Goal: Information Seeking & Learning: Learn about a topic

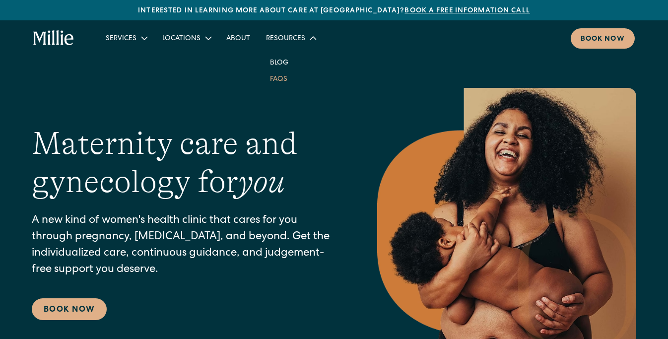
click at [279, 78] on link "FAQs" at bounding box center [278, 78] width 33 height 16
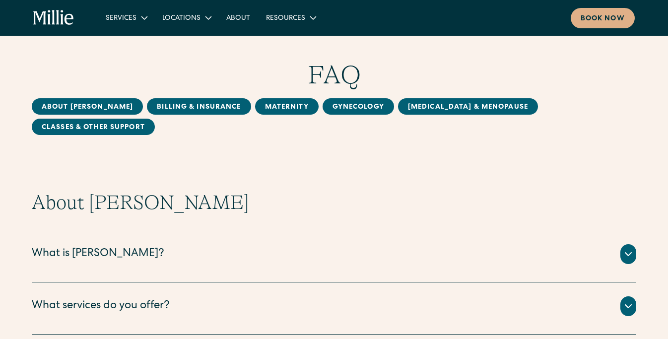
click at [104, 246] on div "What is Millie?" at bounding box center [98, 254] width 132 height 16
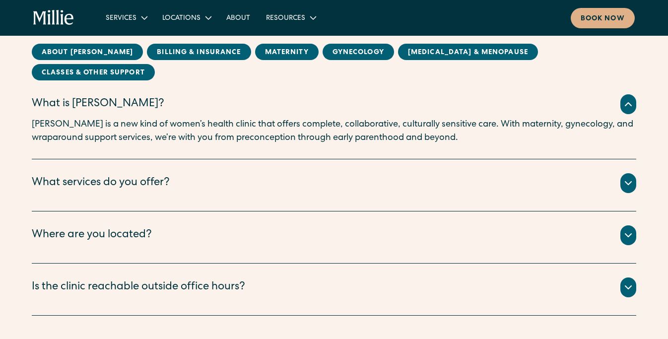
scroll to position [225, 0]
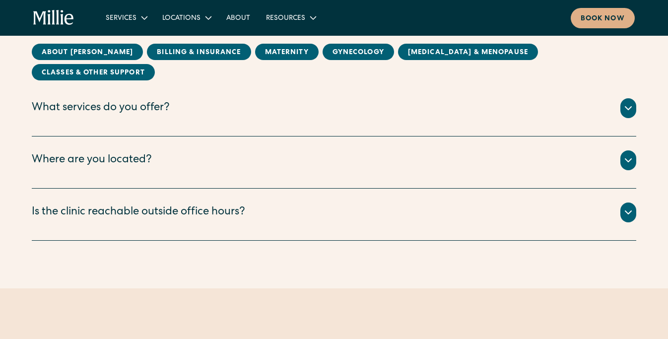
click at [629, 102] on icon at bounding box center [628, 108] width 12 height 12
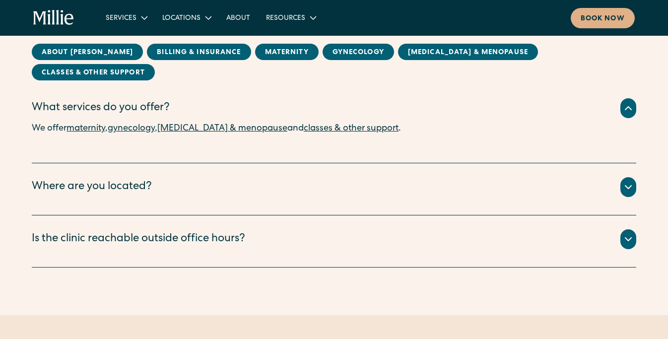
click at [628, 177] on div at bounding box center [628, 187] width 16 height 20
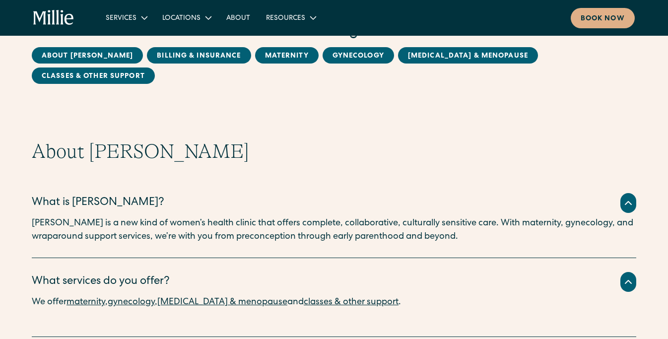
scroll to position [0, 0]
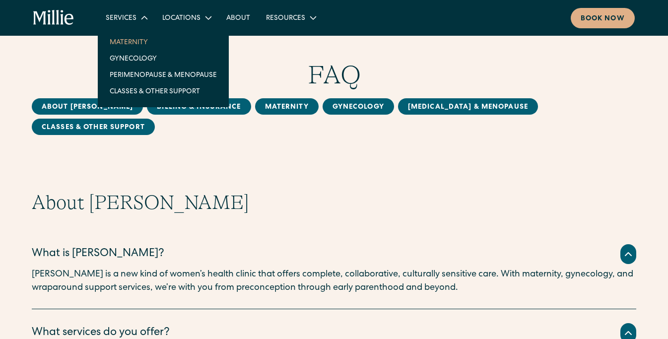
click at [130, 41] on link "Maternity" at bounding box center [163, 42] width 123 height 16
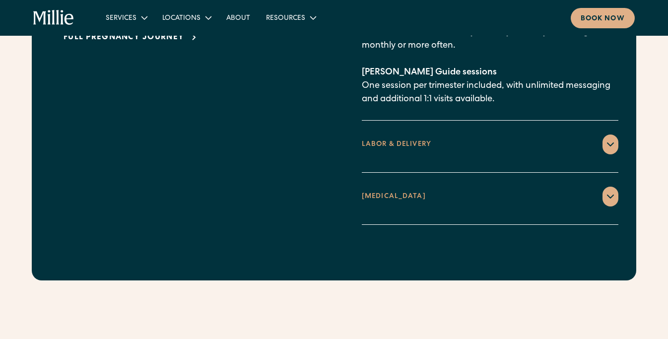
scroll to position [1581, 0]
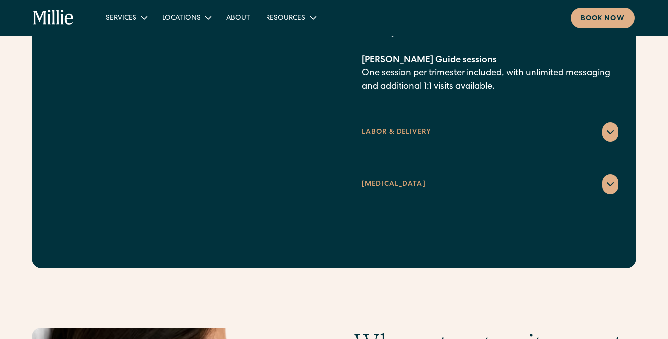
click at [604, 129] on icon at bounding box center [610, 132] width 12 height 12
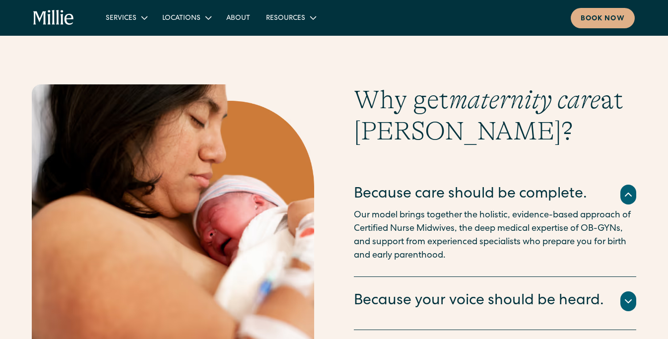
scroll to position [793, 0]
